Goal: Book appointment/travel/reservation

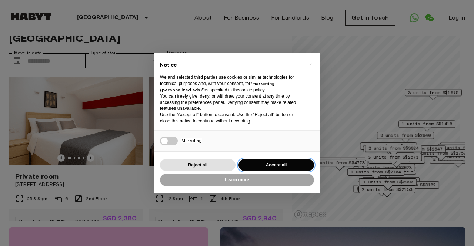
click at [254, 165] on button "Accept all" at bounding box center [276, 165] width 76 height 12
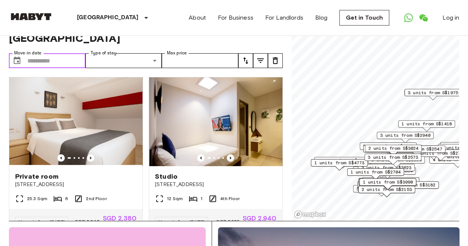
click at [52, 53] on input "Move-in date" at bounding box center [56, 60] width 58 height 15
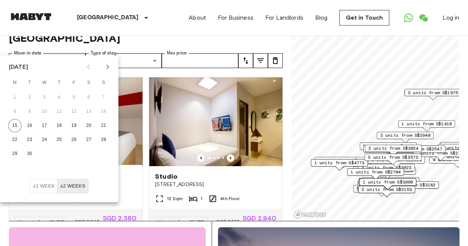
click at [106, 69] on icon "Next month" at bounding box center [107, 67] width 9 height 9
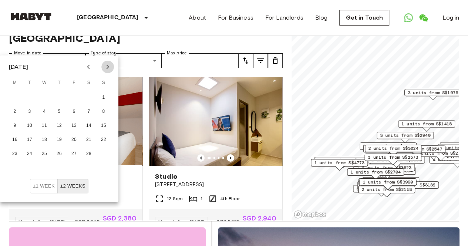
click at [105, 68] on icon "Next month" at bounding box center [107, 67] width 9 height 9
click at [45, 96] on button "1" at bounding box center [44, 97] width 13 height 13
type input "**********"
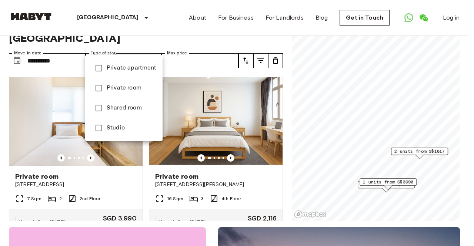
click at [114, 88] on span "Private room" at bounding box center [132, 88] width 50 height 9
type input "**********"
click at [208, 44] on div at bounding box center [237, 123] width 474 height 246
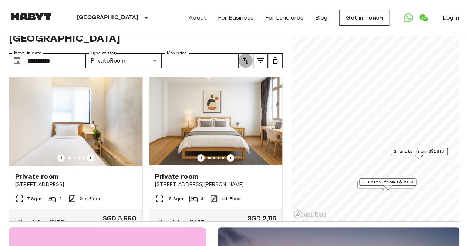
click at [247, 56] on icon "tune" at bounding box center [245, 60] width 9 height 9
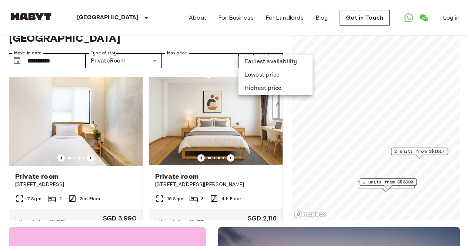
click at [250, 71] on li "Lowest price" at bounding box center [275, 74] width 74 height 13
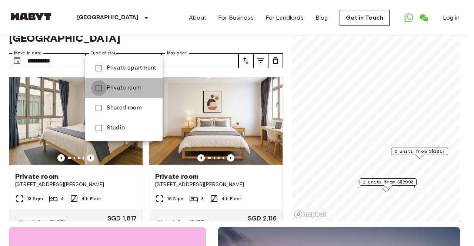
type input "**********"
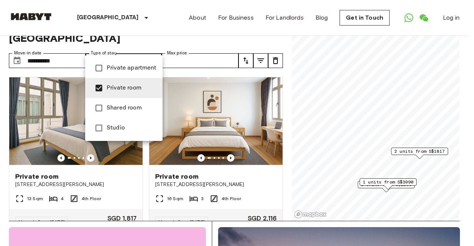
click at [62, 164] on div at bounding box center [237, 123] width 474 height 246
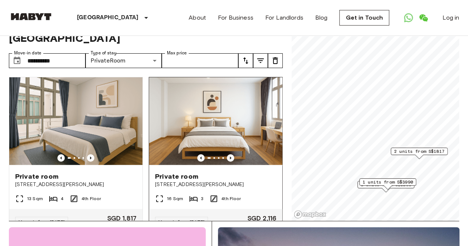
click at [166, 172] on span "Private room" at bounding box center [176, 176] width 43 height 9
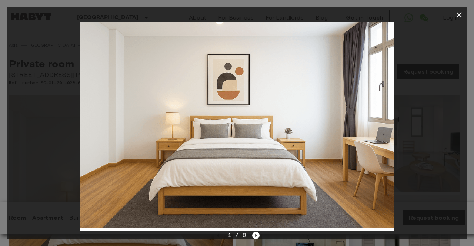
scroll to position [171, 0]
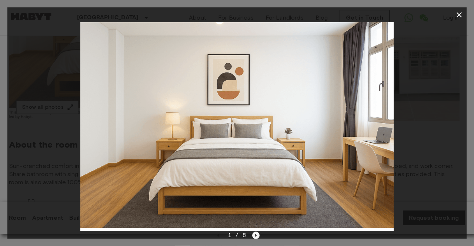
click at [254, 236] on icon "Next image" at bounding box center [255, 235] width 7 height 7
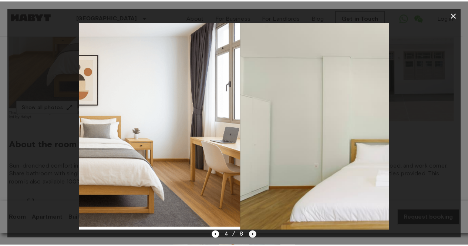
scroll to position [0, 0]
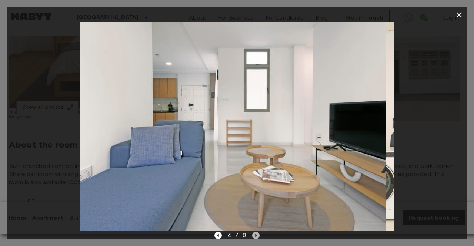
click at [255, 236] on icon "Next image" at bounding box center [255, 235] width 7 height 7
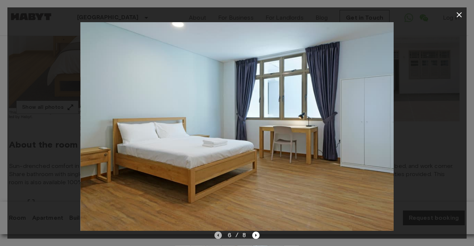
click at [220, 233] on icon "Previous image" at bounding box center [217, 235] width 7 height 7
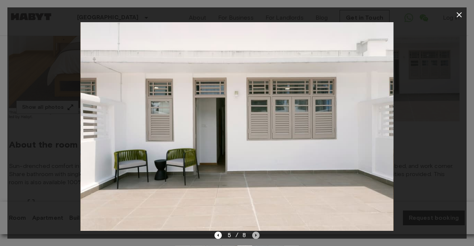
click at [254, 235] on icon "Next image" at bounding box center [255, 235] width 7 height 7
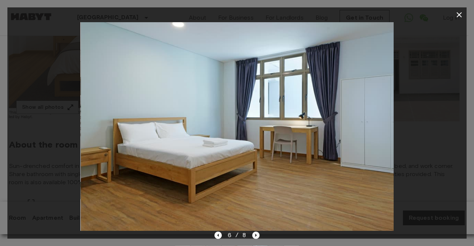
click at [254, 235] on icon "Next image" at bounding box center [255, 235] width 7 height 7
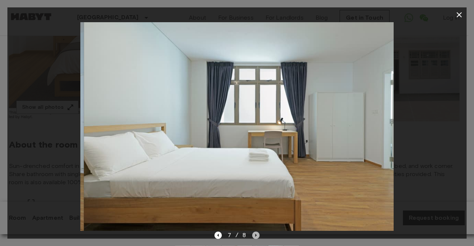
click at [254, 235] on icon "Next image" at bounding box center [255, 235] width 7 height 7
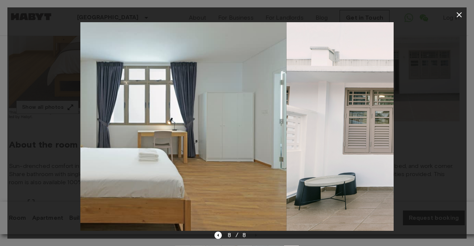
click at [254, 235] on div "8 / 8" at bounding box center [237, 235] width 46 height 9
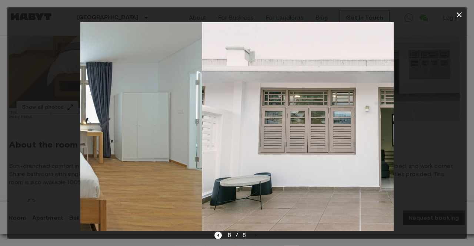
click at [457, 13] on icon "button" at bounding box center [458, 14] width 5 height 5
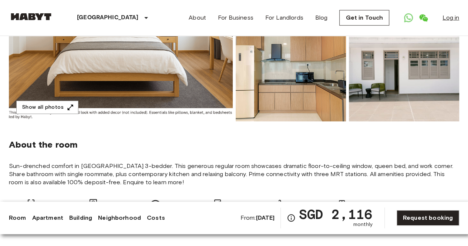
click at [455, 15] on link "Log in" at bounding box center [451, 17] width 17 height 9
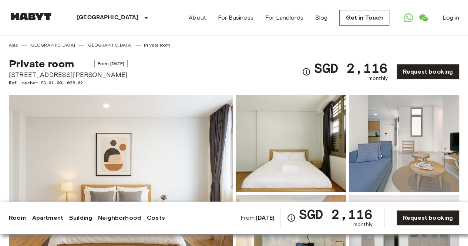
scroll to position [171, 0]
